Goal: Task Accomplishment & Management: Use online tool/utility

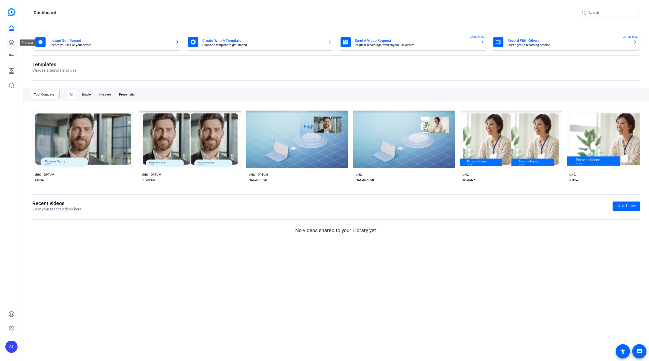
click at [8, 47] on link at bounding box center [11, 42] width 12 height 12
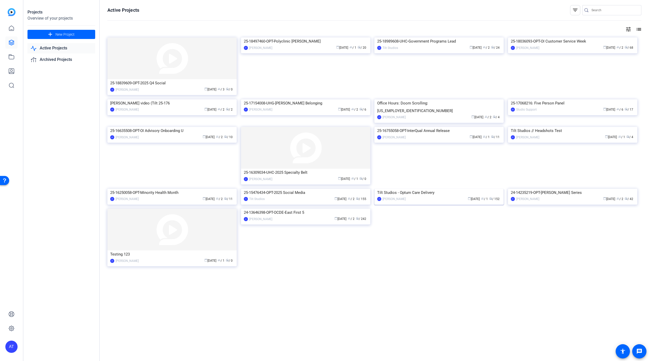
click at [429, 189] on img at bounding box center [439, 189] width 129 height 0
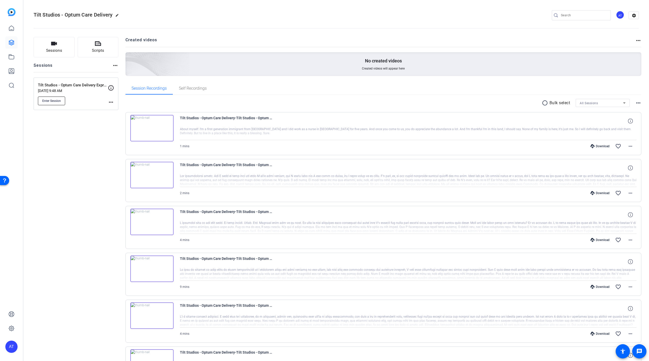
click at [53, 100] on span "Enter Session" at bounding box center [51, 101] width 19 height 4
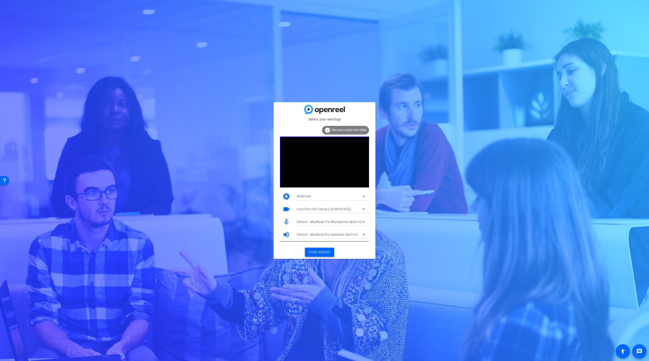
click at [322, 250] on span "Enter session" at bounding box center [319, 251] width 21 height 5
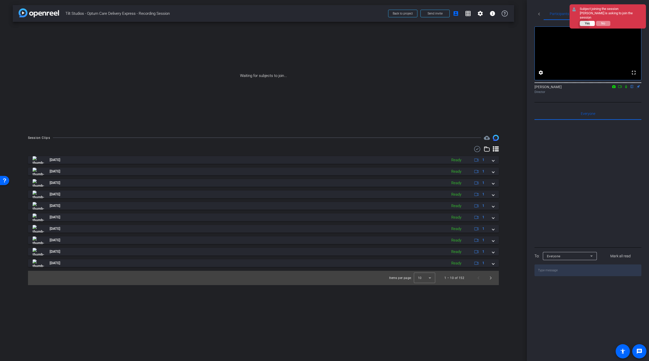
click at [585, 21] on button "Yes" at bounding box center [587, 23] width 15 height 5
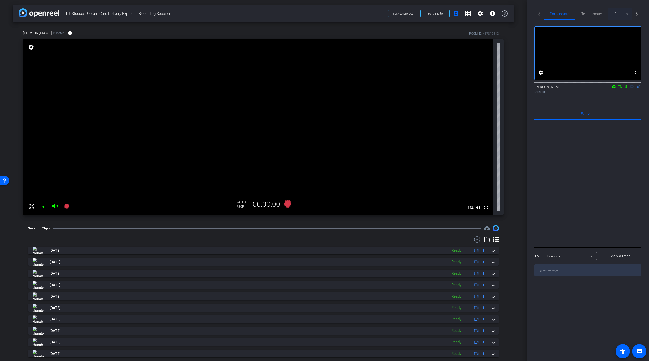
click at [620, 14] on span "Adjustments" at bounding box center [625, 14] width 20 height 4
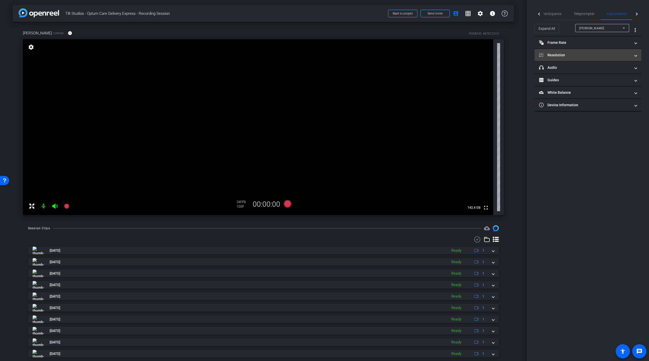
click at [574, 57] on mat-panel-title "Resolution" at bounding box center [585, 54] width 92 height 5
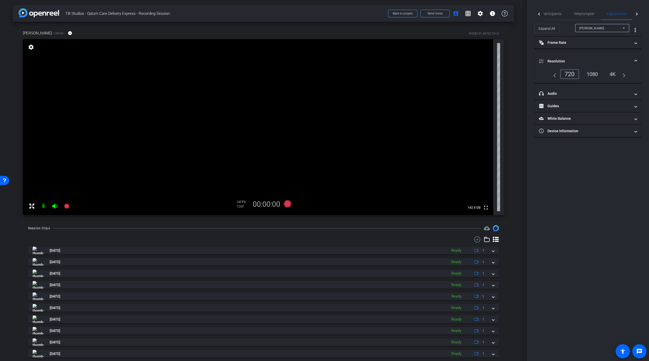
click at [596, 74] on div "1080" at bounding box center [592, 74] width 19 height 9
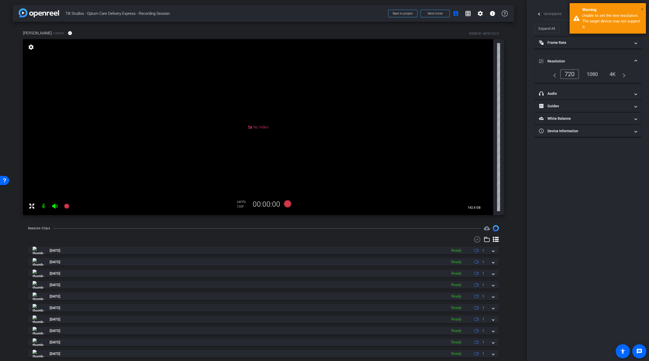
click at [642, 9] on span "×" at bounding box center [642, 9] width 3 height 6
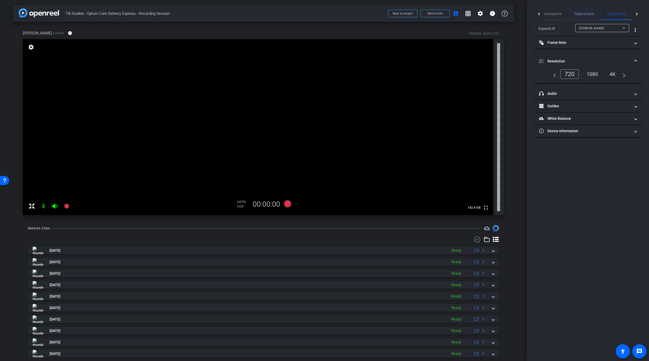
click at [579, 14] on span "Teleprompter" at bounding box center [584, 14] width 21 height 4
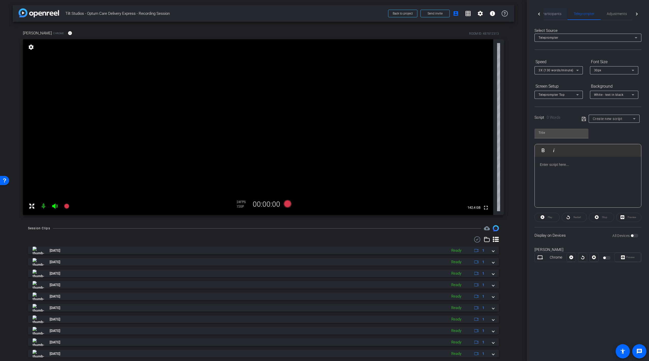
click at [559, 15] on span "Participants" at bounding box center [551, 14] width 19 height 4
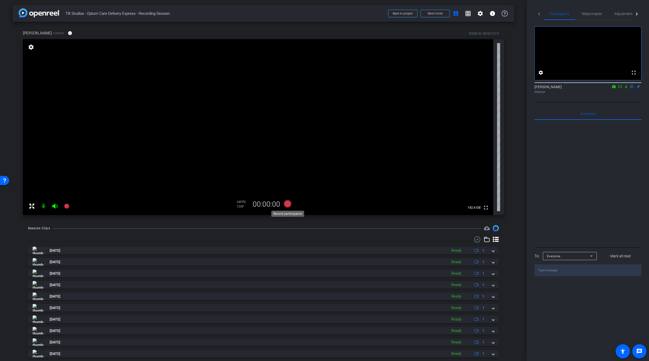
click at [288, 207] on icon at bounding box center [288, 204] width 8 height 8
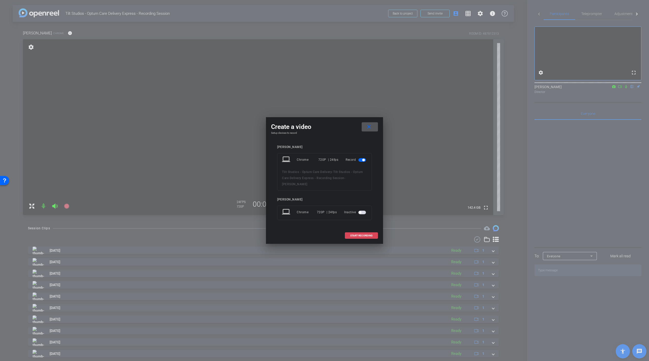
click at [356, 237] on span at bounding box center [361, 235] width 33 height 12
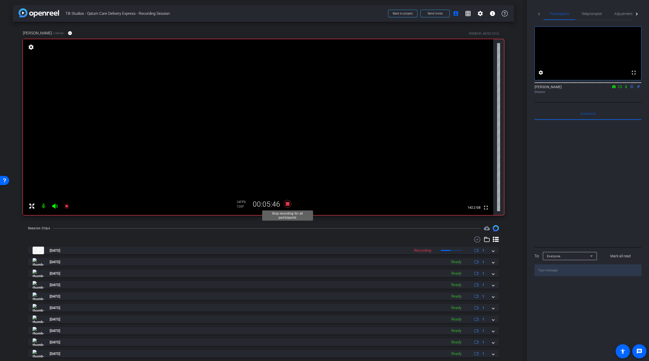
click at [288, 205] on icon at bounding box center [288, 203] width 12 height 9
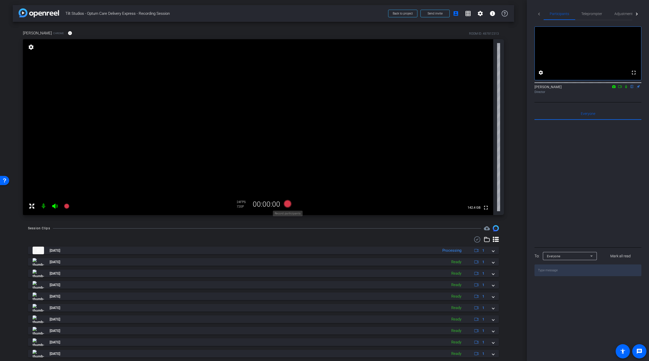
click at [289, 205] on icon at bounding box center [288, 204] width 8 height 8
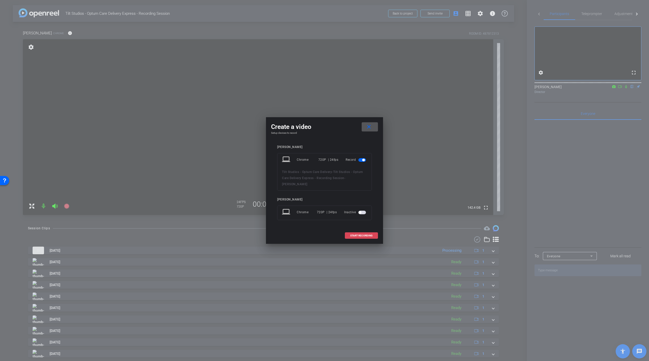
click at [357, 238] on span at bounding box center [361, 235] width 33 height 12
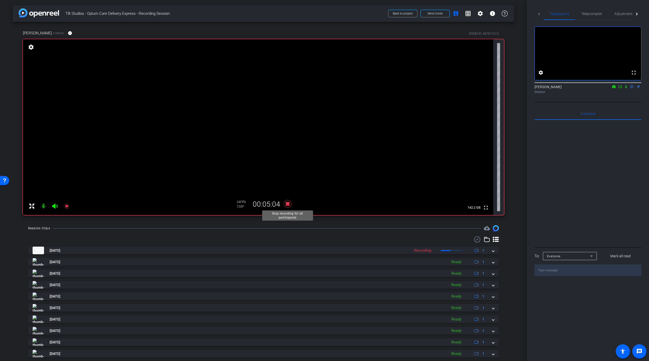
click at [290, 204] on icon at bounding box center [288, 203] width 12 height 9
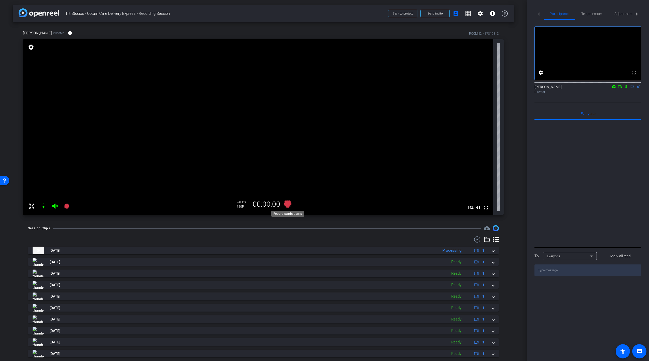
click at [290, 204] on icon at bounding box center [288, 204] width 8 height 8
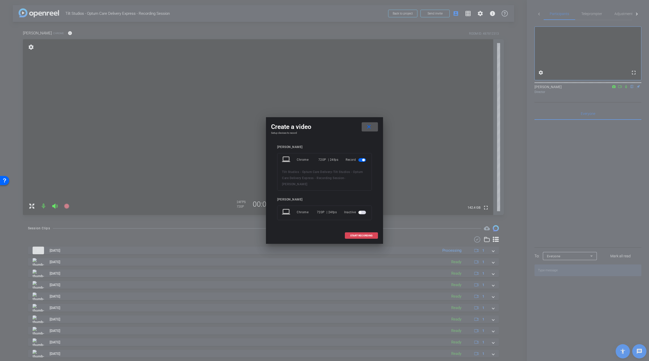
click at [365, 236] on span "START RECORDING" at bounding box center [361, 235] width 22 height 3
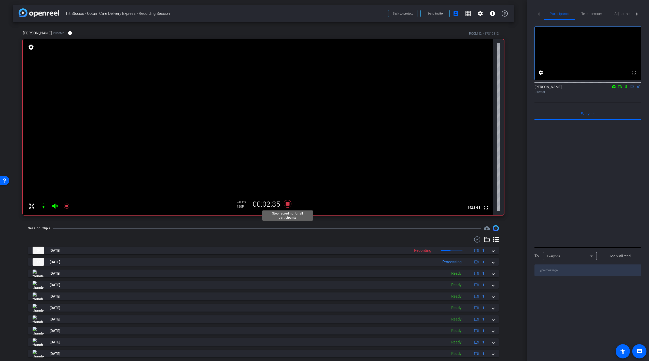
click at [288, 205] on icon at bounding box center [288, 204] width 8 height 8
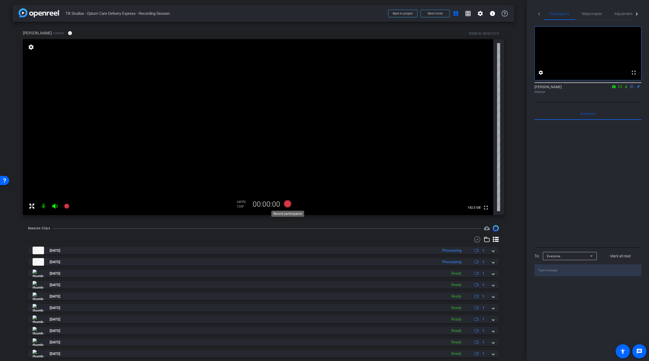
click at [288, 205] on icon at bounding box center [288, 204] width 8 height 8
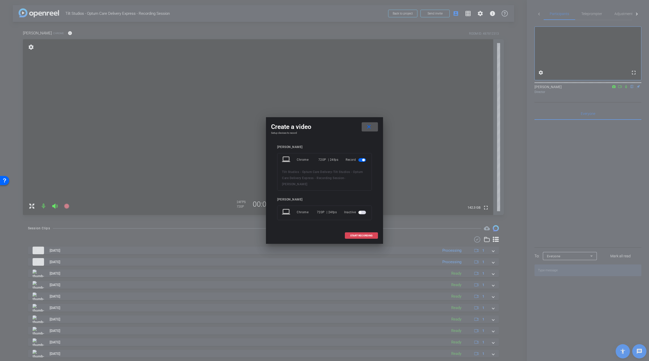
click at [354, 235] on span "START RECORDING" at bounding box center [361, 235] width 22 height 3
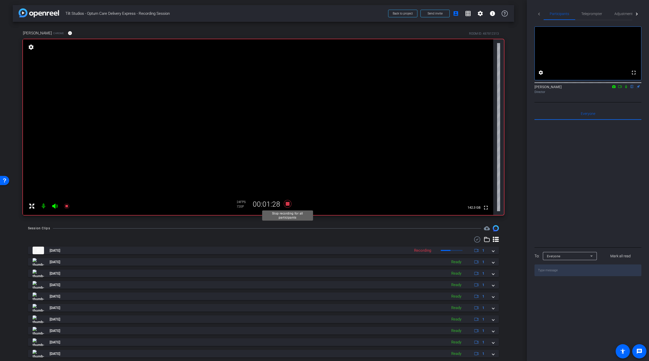
click at [288, 202] on icon at bounding box center [288, 204] width 8 height 8
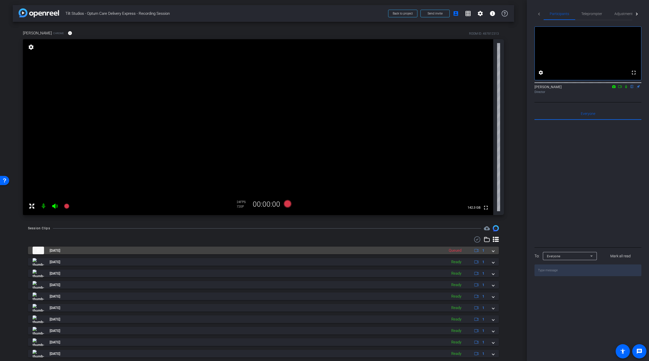
click at [493, 252] on span at bounding box center [493, 250] width 2 height 5
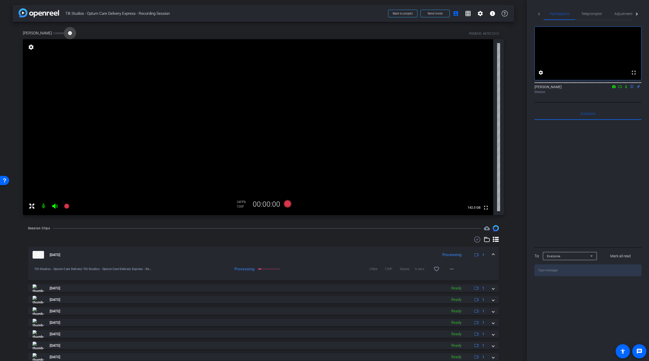
click at [68, 35] on mat-icon "info" at bounding box center [70, 33] width 5 height 5
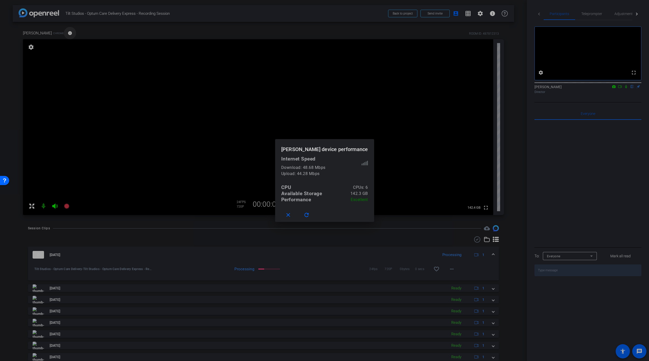
click at [64, 35] on div at bounding box center [324, 180] width 649 height 361
